Goal: Information Seeking & Learning: Check status

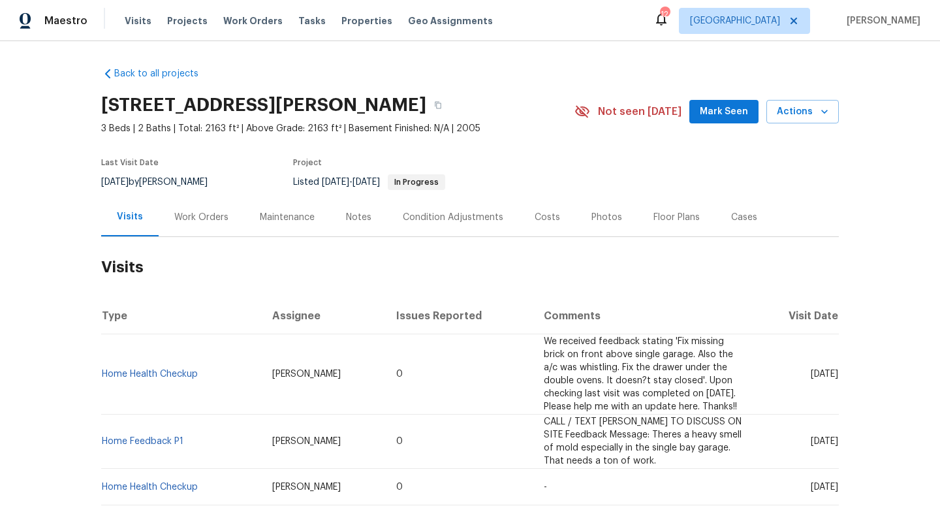
click at [181, 225] on div "Work Orders" at bounding box center [202, 217] width 86 height 39
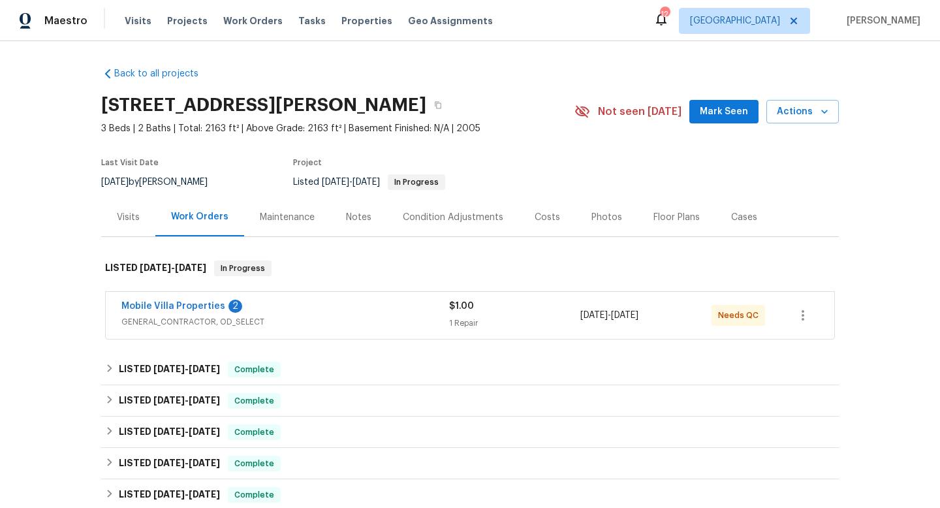
click at [302, 309] on div "Mobile Villa Properties 2" at bounding box center [285, 308] width 328 height 16
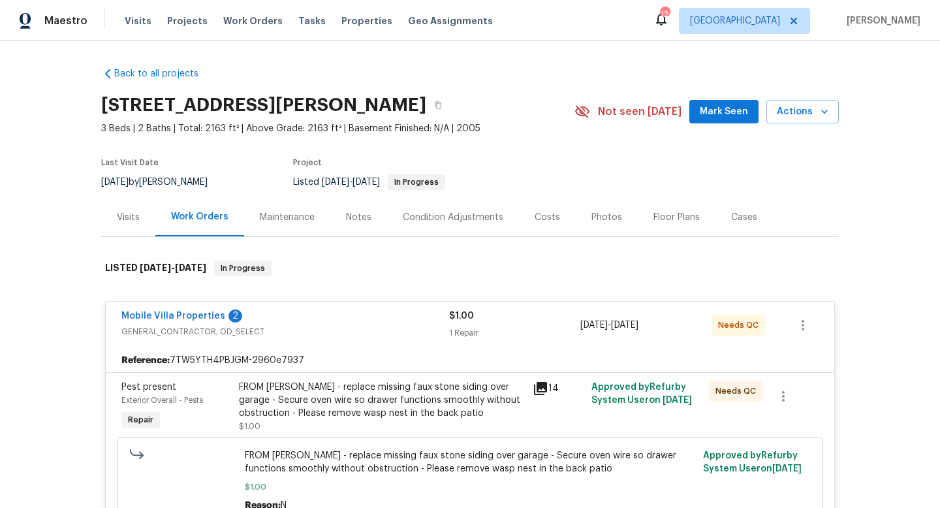
click at [138, 161] on span "Last Visit Date" at bounding box center [129, 163] width 57 height 8
click at [129, 179] on span "[DATE]" at bounding box center [114, 182] width 27 height 9
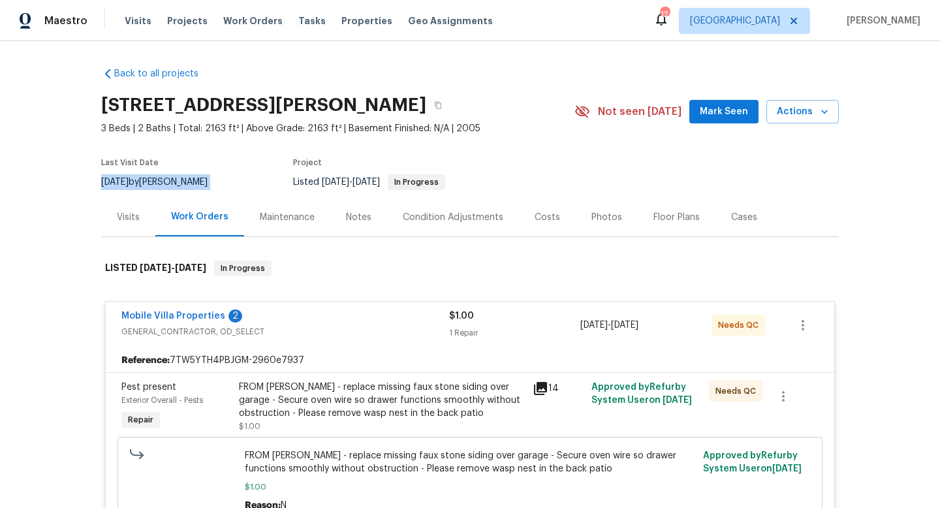
copy div "8/1/2025 by Paul Springer"
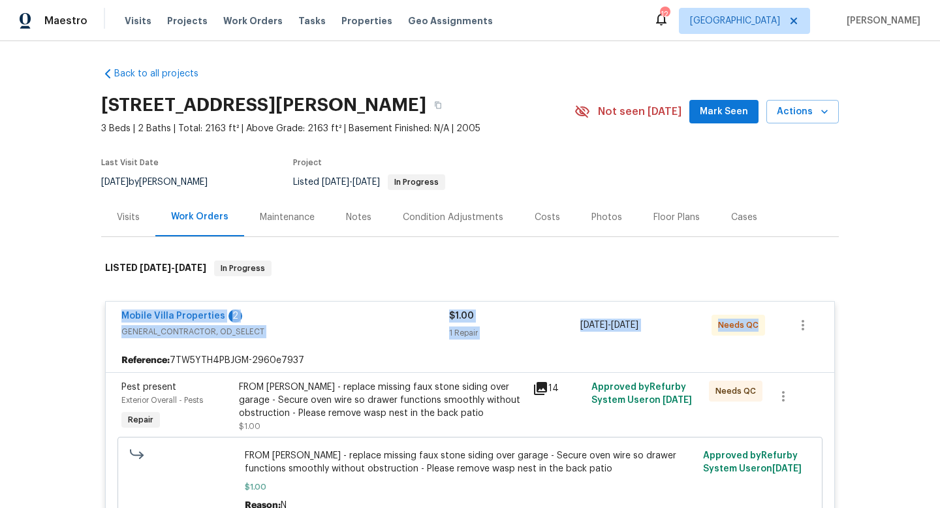
drag, startPoint x: 104, startPoint y: 313, endPoint x: 888, endPoint y: 312, distance: 783.5
click at [888, 312] on div "Back to all projects 2302 123rd Pl E, Parrish, FL 34219 3 Beds | 2 Baths | Tota…" at bounding box center [470, 274] width 940 height 467
copy div "Mobile Villa Properties 2 GENERAL_CONTRACTOR, OD_SELECT $1.00 1 Repair 8/1/2025…"
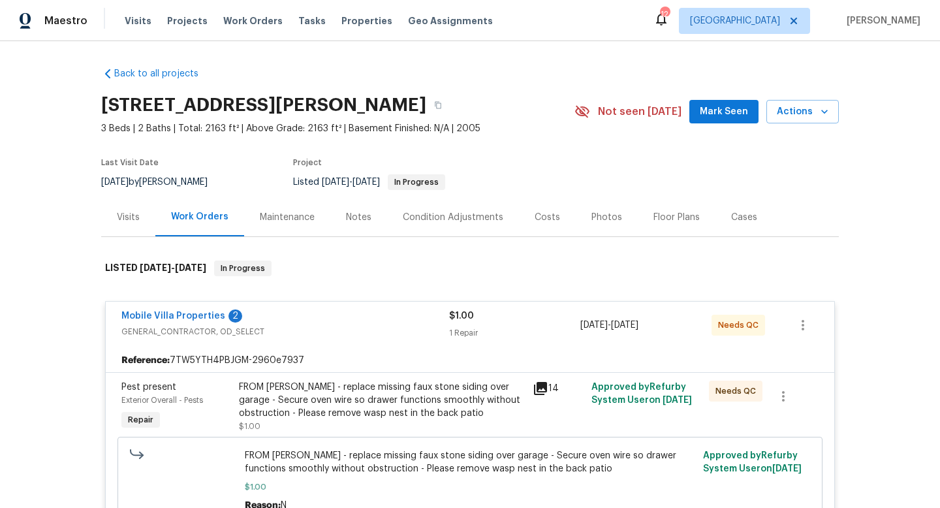
click at [573, 162] on section "2302 123rd Pl E, Parrish, FL 34219 3 Beds | 2 Baths | Total: 2163 ft² | Above G…" at bounding box center [470, 143] width 738 height 110
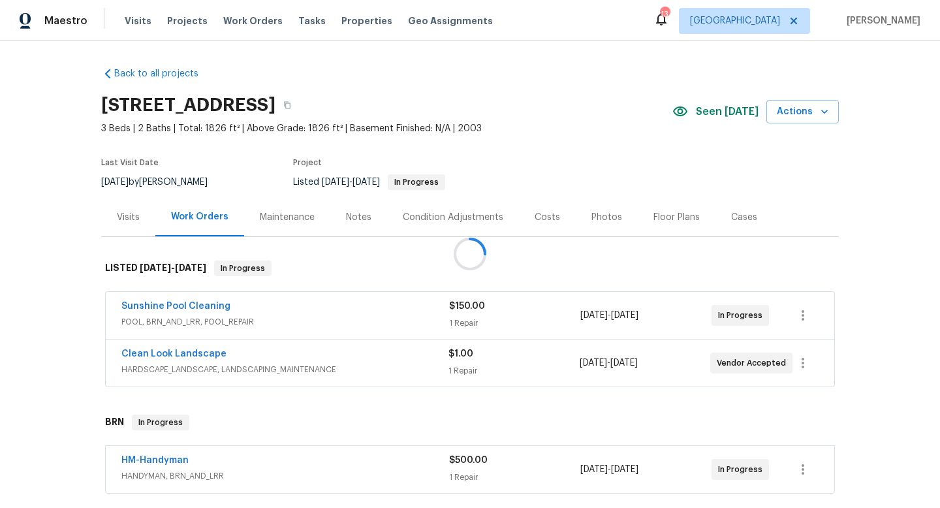
click at [197, 180] on div at bounding box center [470, 254] width 940 height 508
click at [197, 180] on div "[DATE] by [PERSON_NAME]" at bounding box center [162, 182] width 122 height 16
copy div "[DATE] by [PERSON_NAME]"
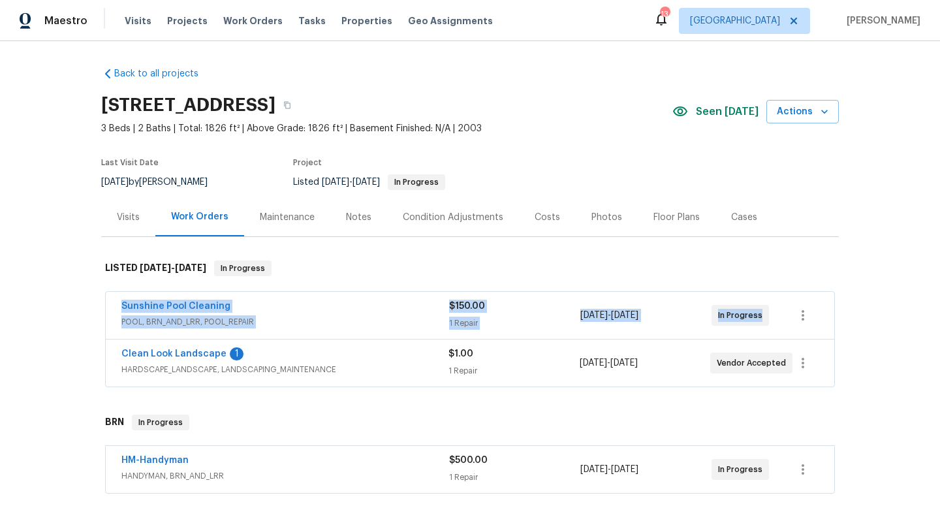
drag, startPoint x: 143, startPoint y: 309, endPoint x: 776, endPoint y: 331, distance: 633.1
click at [778, 332] on div "Sunshine Pool Cleaning POOL, BRN_AND_LRR, POOL_REPAIR $150.00 1 Repair [DATE] -…" at bounding box center [470, 315] width 729 height 47
click at [352, 317] on span "POOL, BRN_AND_LRR, POOL_REPAIR" at bounding box center [285, 321] width 328 height 13
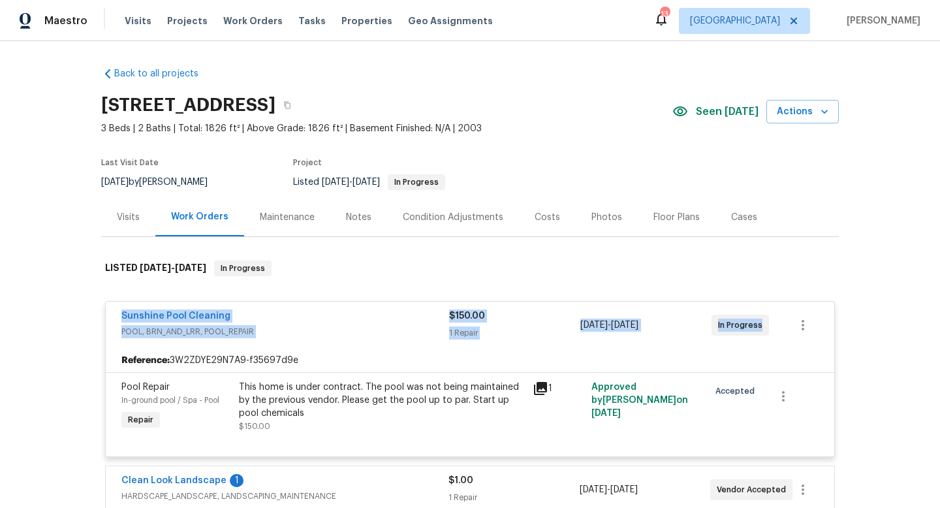
drag, startPoint x: 106, startPoint y: 318, endPoint x: 777, endPoint y: 330, distance: 670.7
click at [782, 332] on div "Sunshine Pool Cleaning POOL, BRN_AND_LRR, POOL_REPAIR $150.00 1 Repair [DATE] -…" at bounding box center [470, 325] width 729 height 47
copy div "Sunshine Pool Cleaning POOL, BRN_AND_LRR, POOL_REPAIR $150.00 1 Repair [DATE] -…"
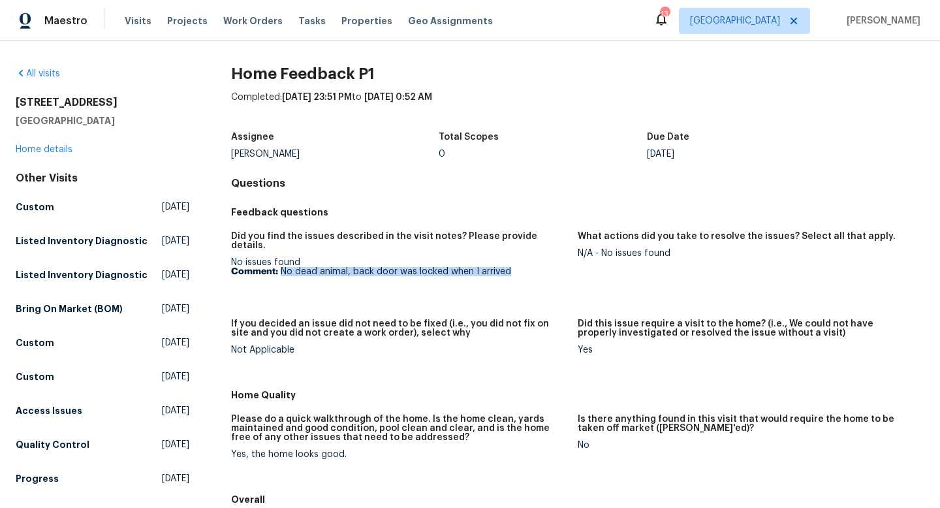
drag, startPoint x: 517, startPoint y: 261, endPoint x: 280, endPoint y: 264, distance: 237.0
click at [280, 267] on p "Comment: No dead animal, back door was locked when I arrived" at bounding box center [399, 271] width 336 height 9
copy p "No dead animal, back door was locked when I arrived"
click at [452, 304] on div "Did you find the issues described in the visit notes? Please provide details. N…" at bounding box center [577, 303] width 693 height 159
drag, startPoint x: 519, startPoint y: 264, endPoint x: 281, endPoint y: 259, distance: 237.7
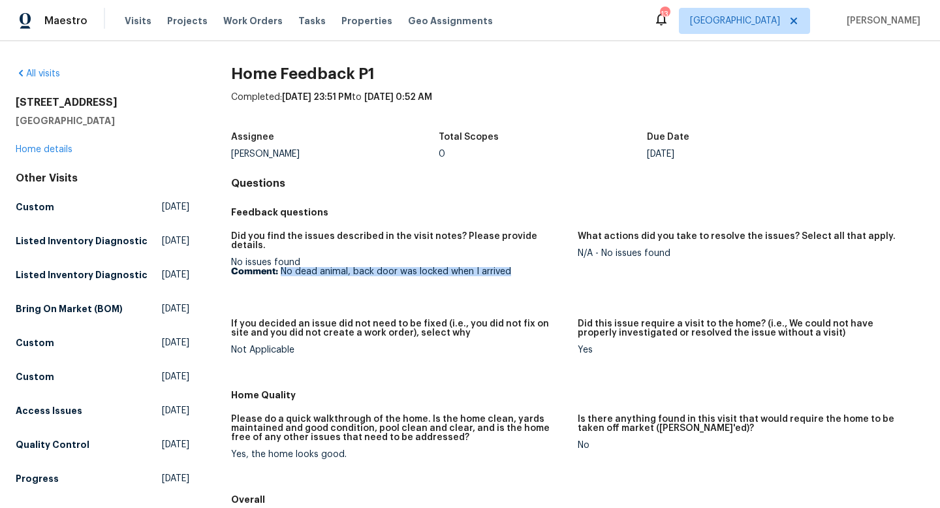
click at [280, 267] on p "Comment: No dead animal, back door was locked when I arrived" at bounding box center [399, 271] width 336 height 9
copy p "No dead animal, back door was locked when I arrived"
